Goal: Task Accomplishment & Management: Use online tool/utility

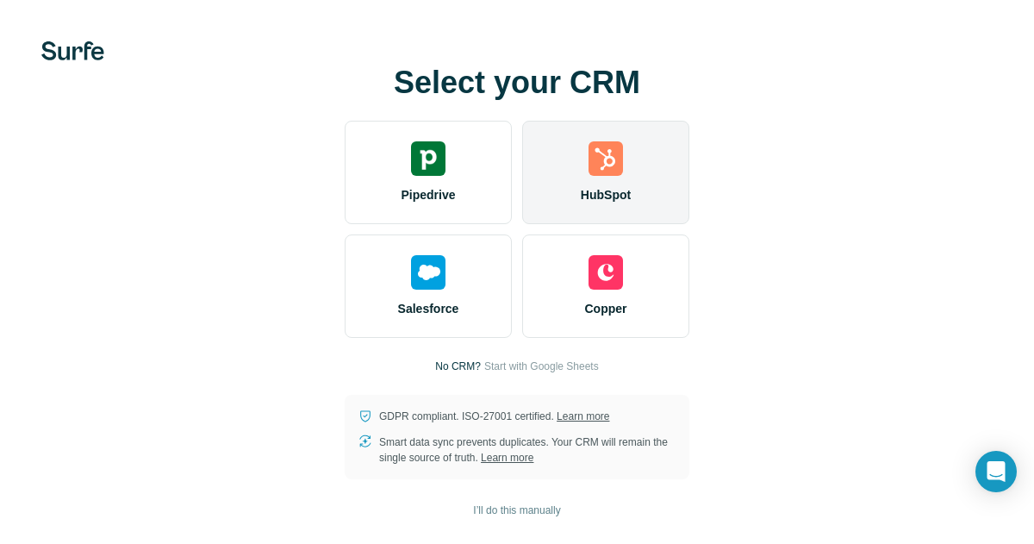
click at [631, 171] on div "HubSpot" at bounding box center [605, 172] width 167 height 103
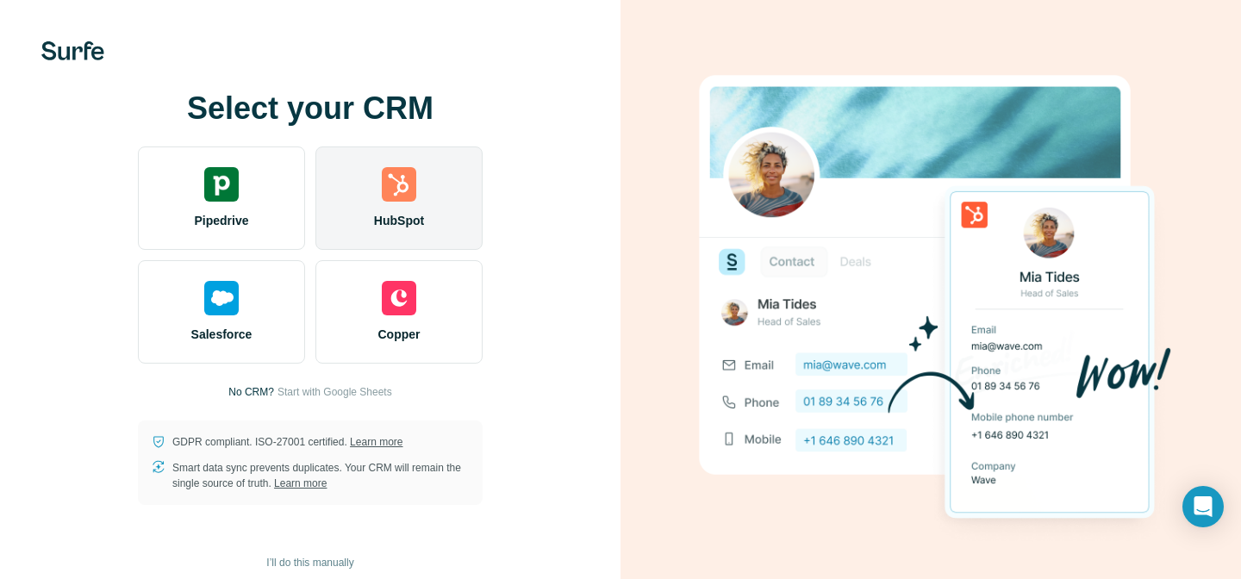
click at [401, 185] on img at bounding box center [399, 184] width 34 height 34
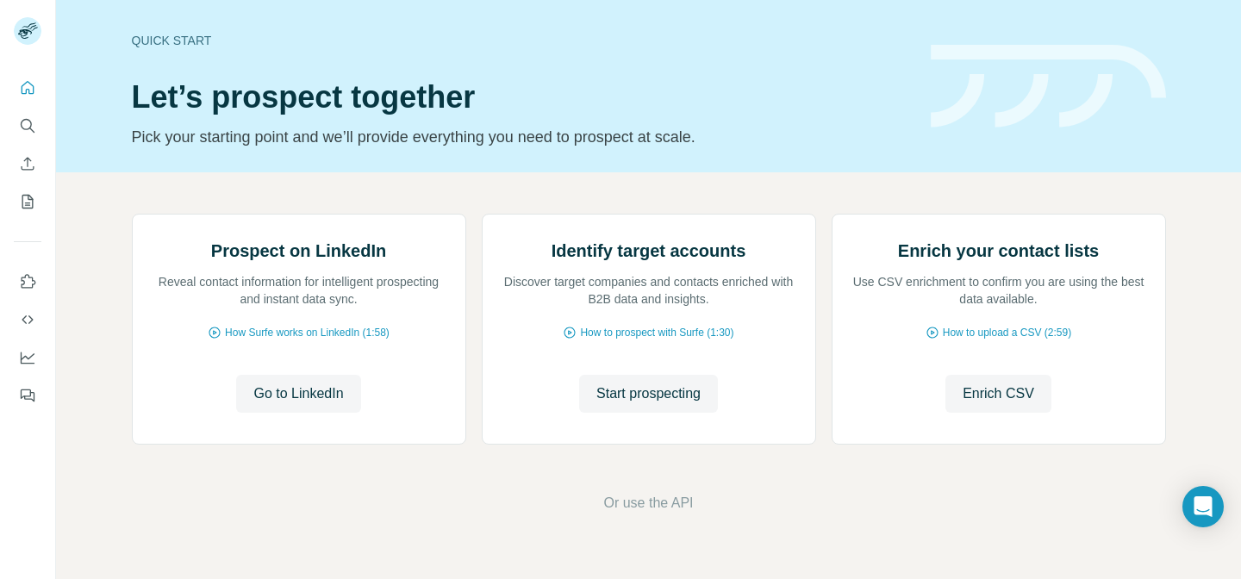
scroll to position [162, 0]
click at [28, 144] on nav at bounding box center [28, 144] width 28 height 145
click at [28, 132] on icon "Search" at bounding box center [27, 125] width 17 height 17
